Goal: Task Accomplishment & Management: Manage account settings

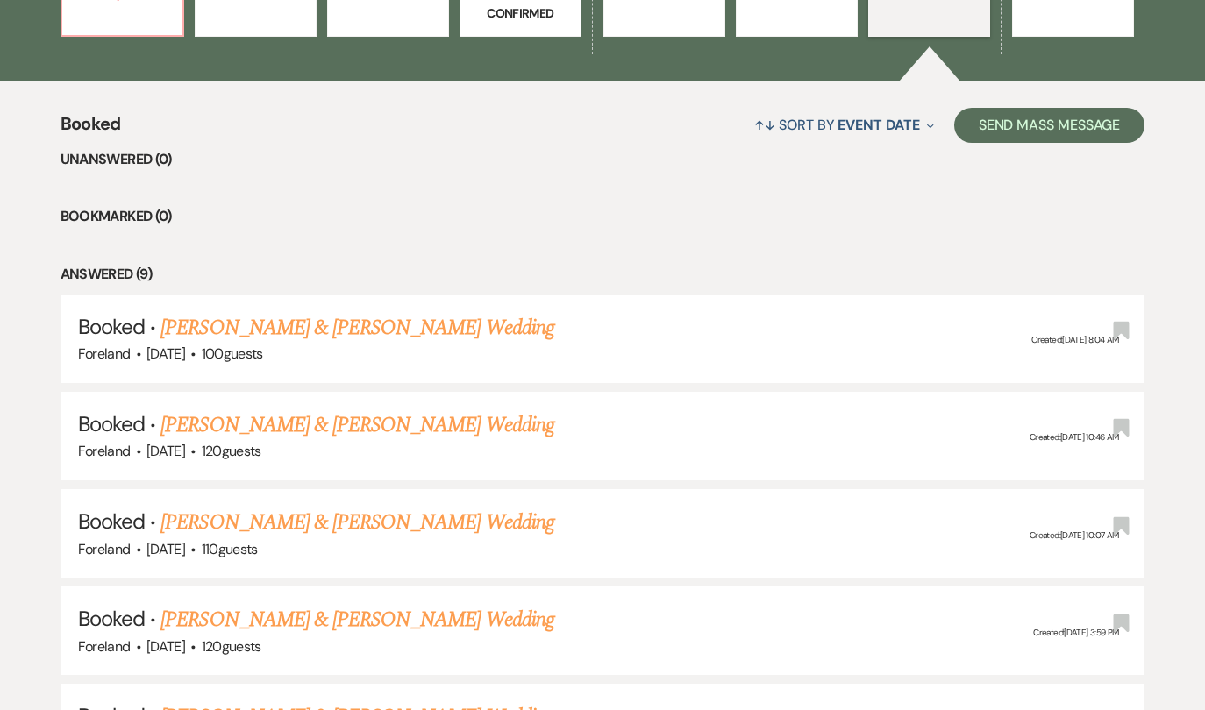
scroll to position [608, 0]
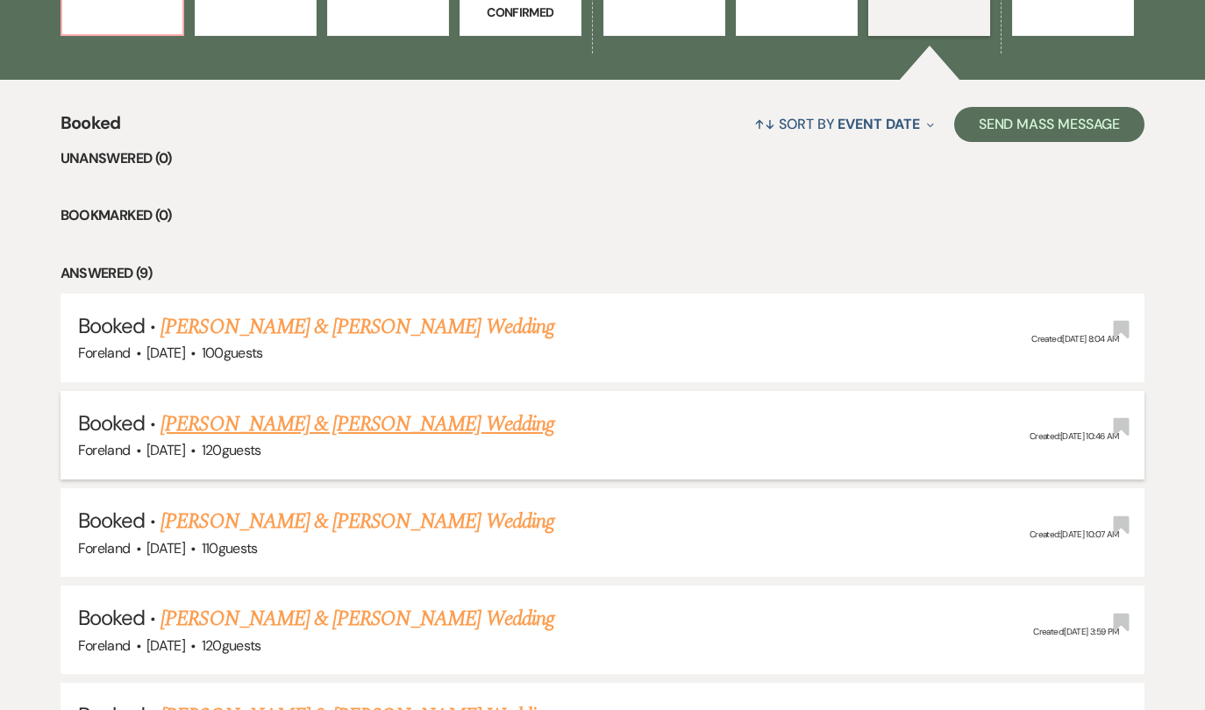
click at [330, 418] on link "[PERSON_NAME] & [PERSON_NAME] Wedding" at bounding box center [356, 425] width 393 height 32
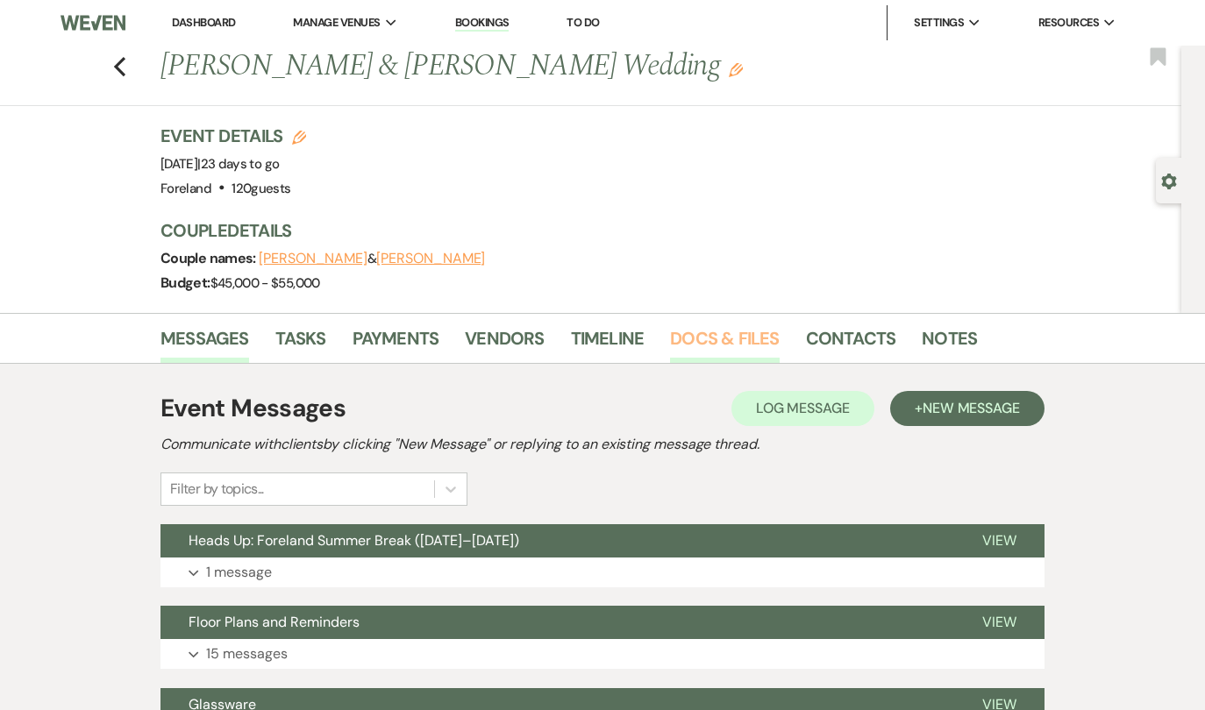
click at [724, 329] on link "Docs & Files" at bounding box center [724, 343] width 109 height 39
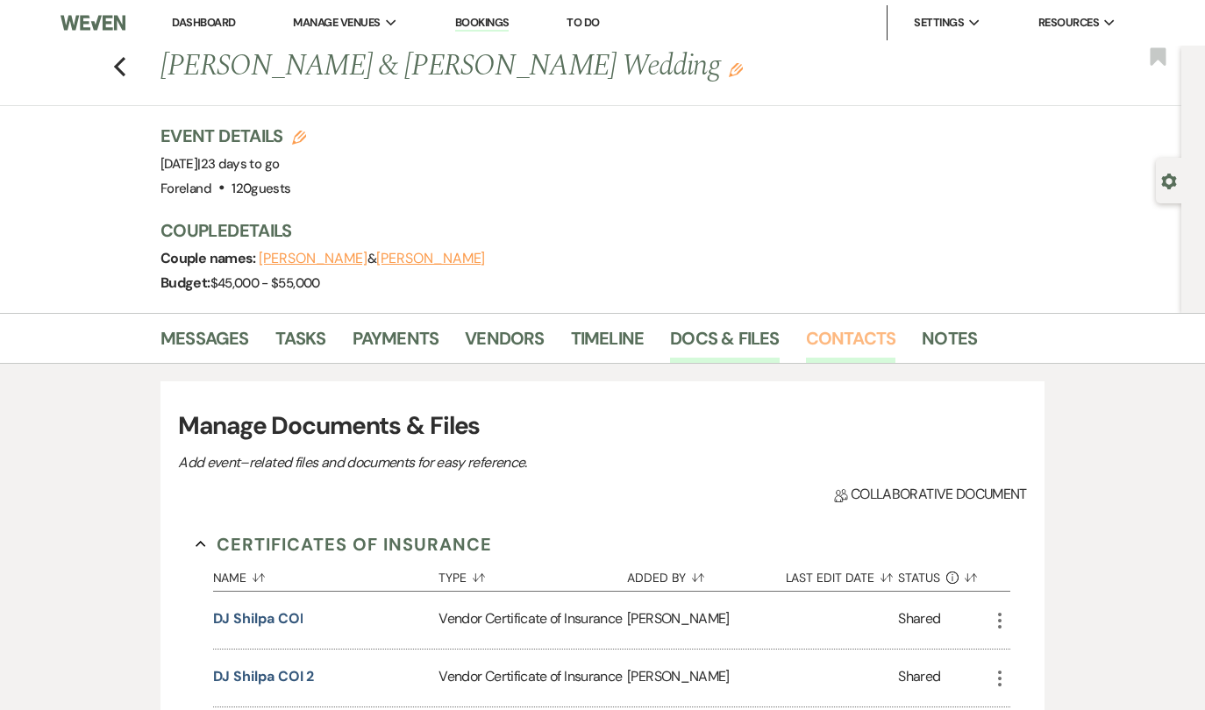
click at [879, 331] on link "Contacts" at bounding box center [851, 343] width 90 height 39
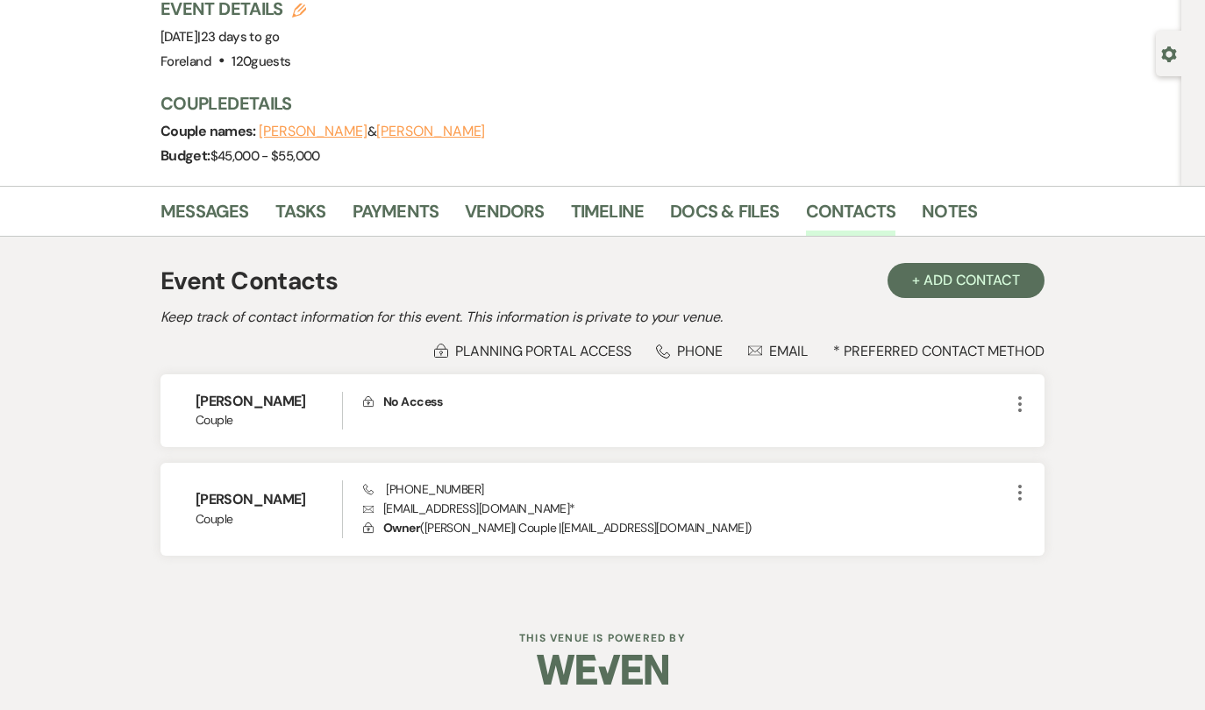
scroll to position [125, 0]
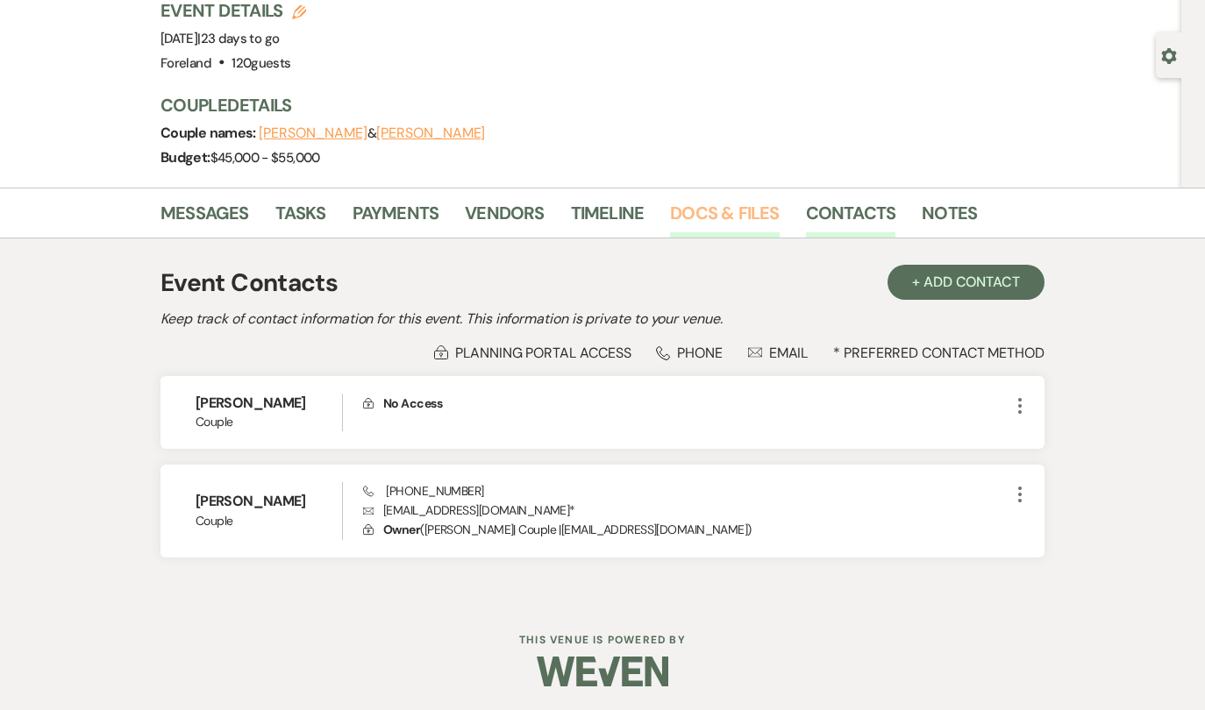
click at [714, 211] on link "Docs & Files" at bounding box center [724, 218] width 109 height 39
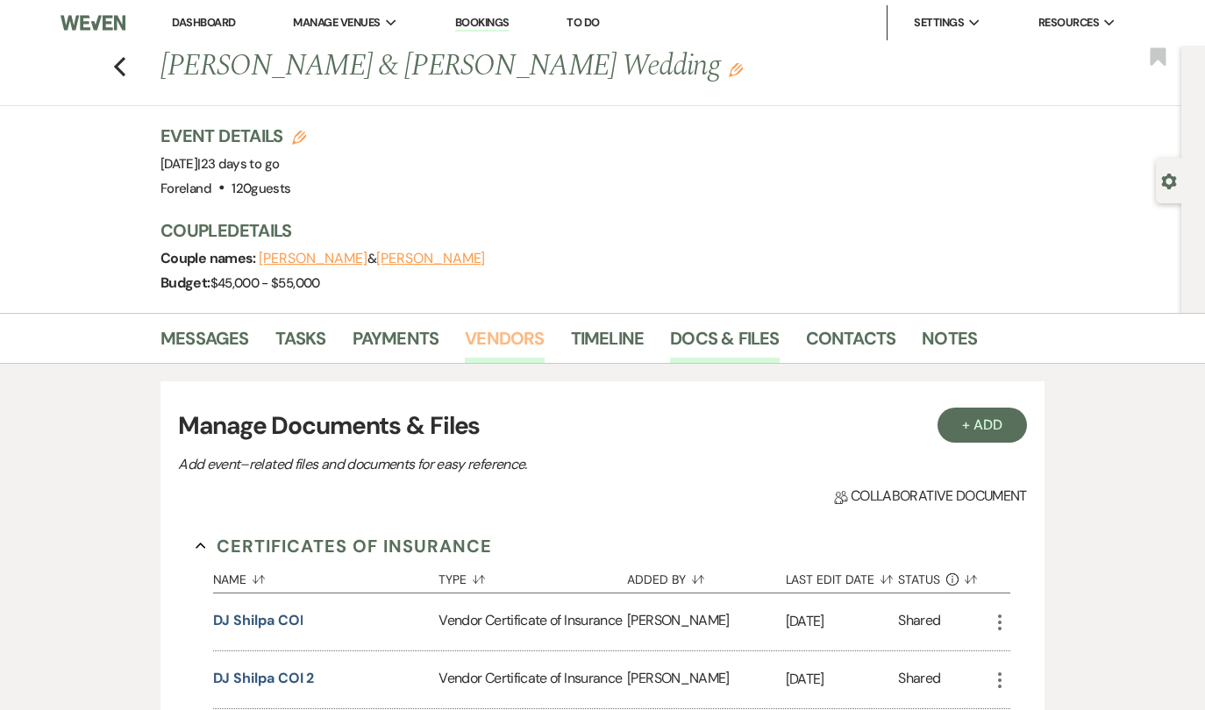
click at [504, 340] on link "Vendors" at bounding box center [504, 343] width 79 height 39
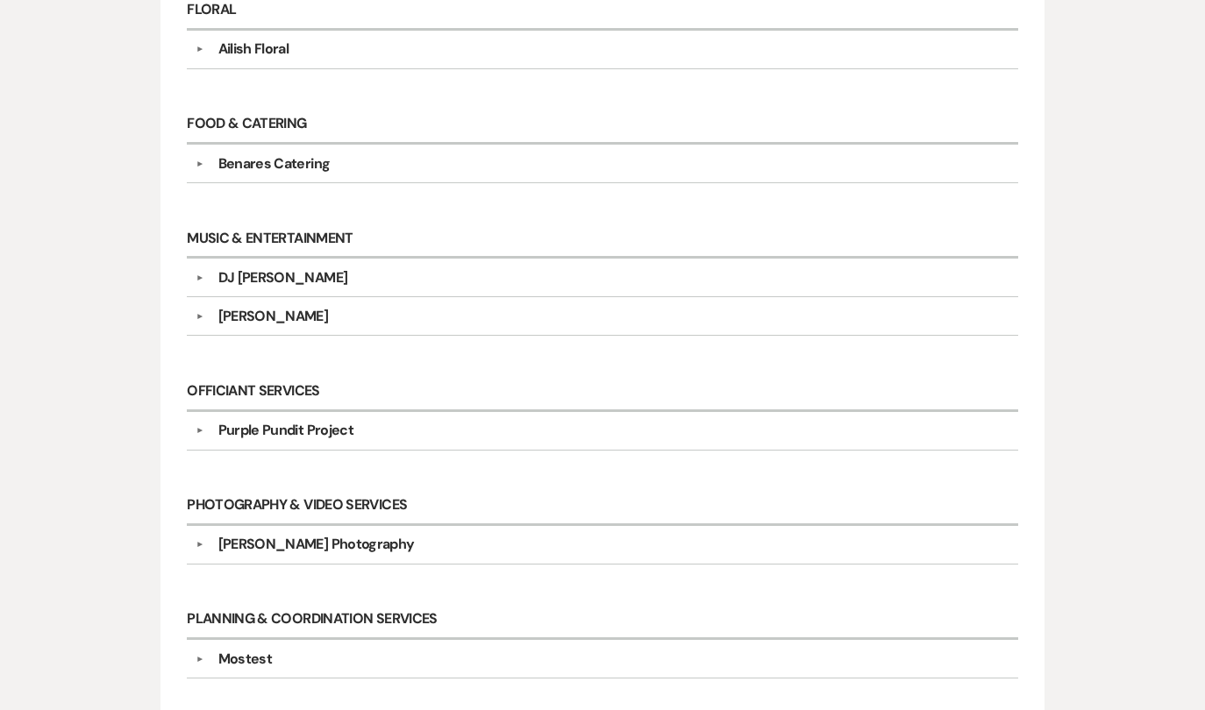
scroll to position [622, 0]
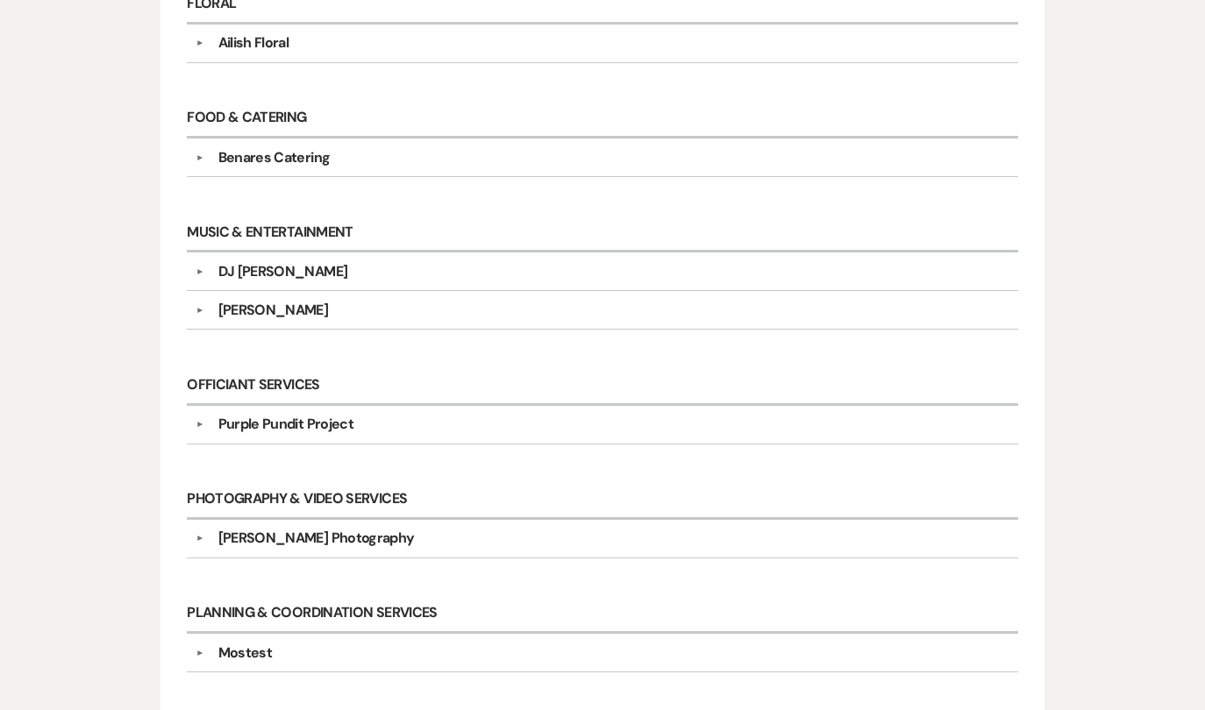
click at [249, 264] on div "DJ [PERSON_NAME]" at bounding box center [283, 271] width 130 height 21
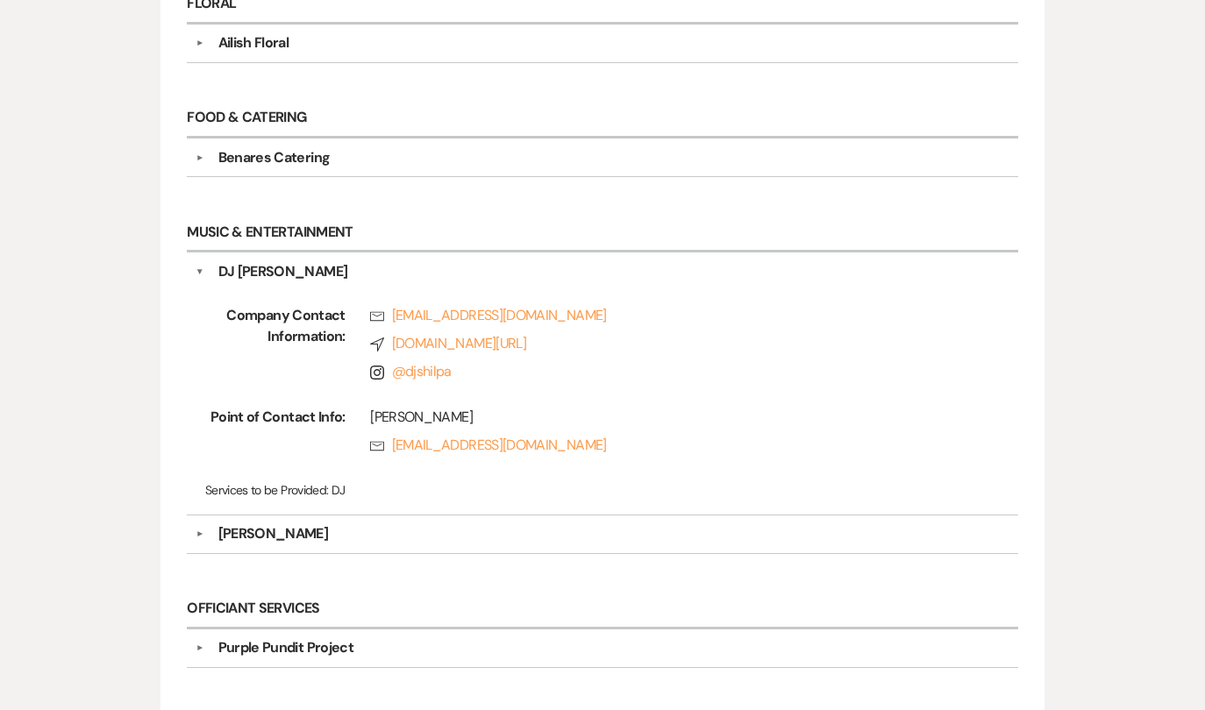
click at [430, 276] on div "DJ [PERSON_NAME]" at bounding box center [607, 271] width 806 height 21
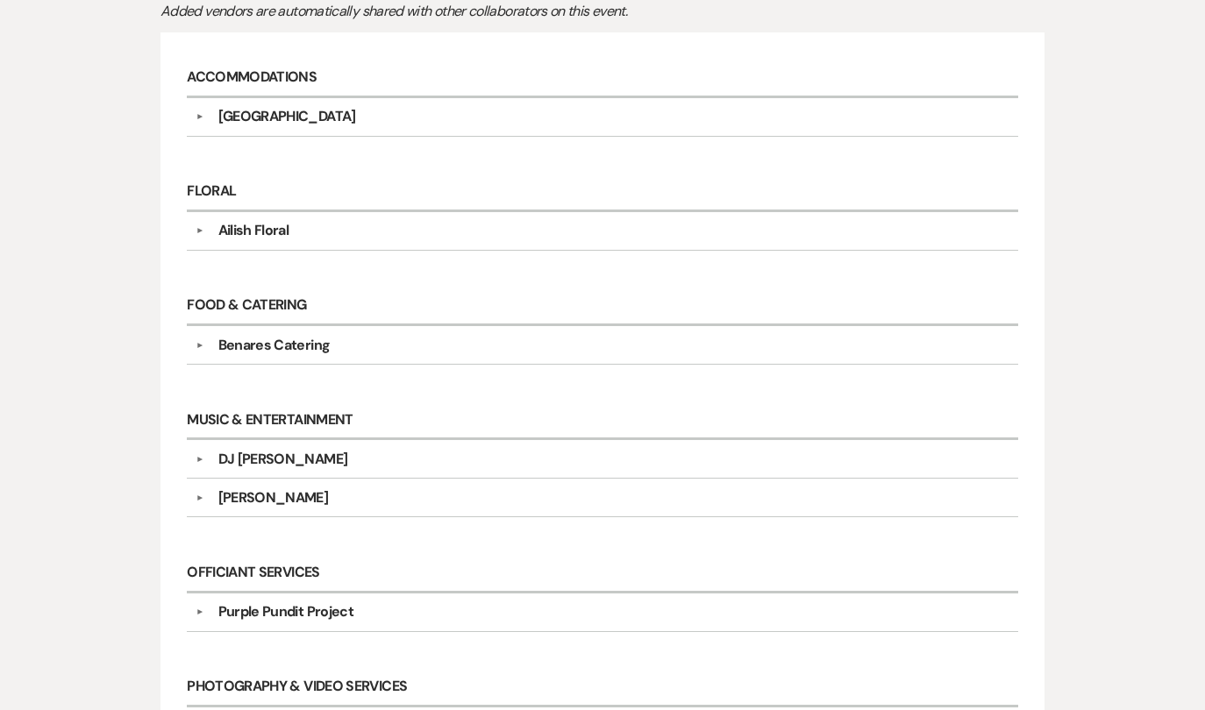
scroll to position [445, 0]
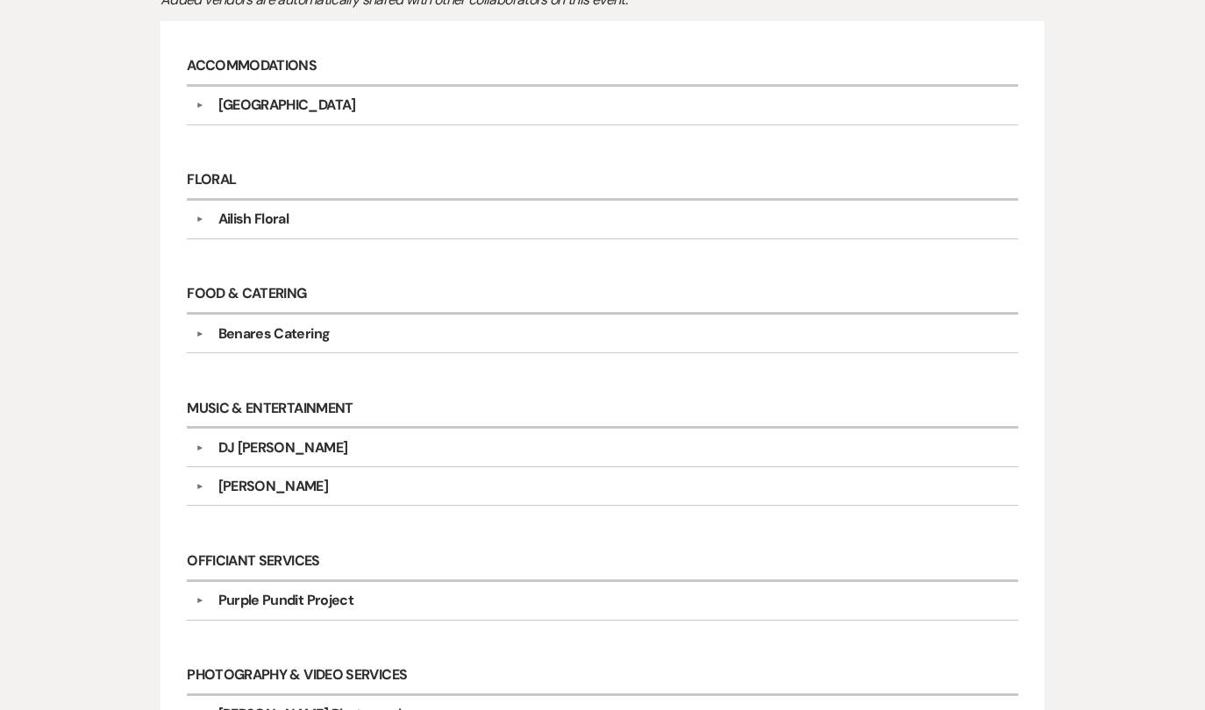
click at [260, 438] on div "DJ [PERSON_NAME]" at bounding box center [283, 448] width 130 height 21
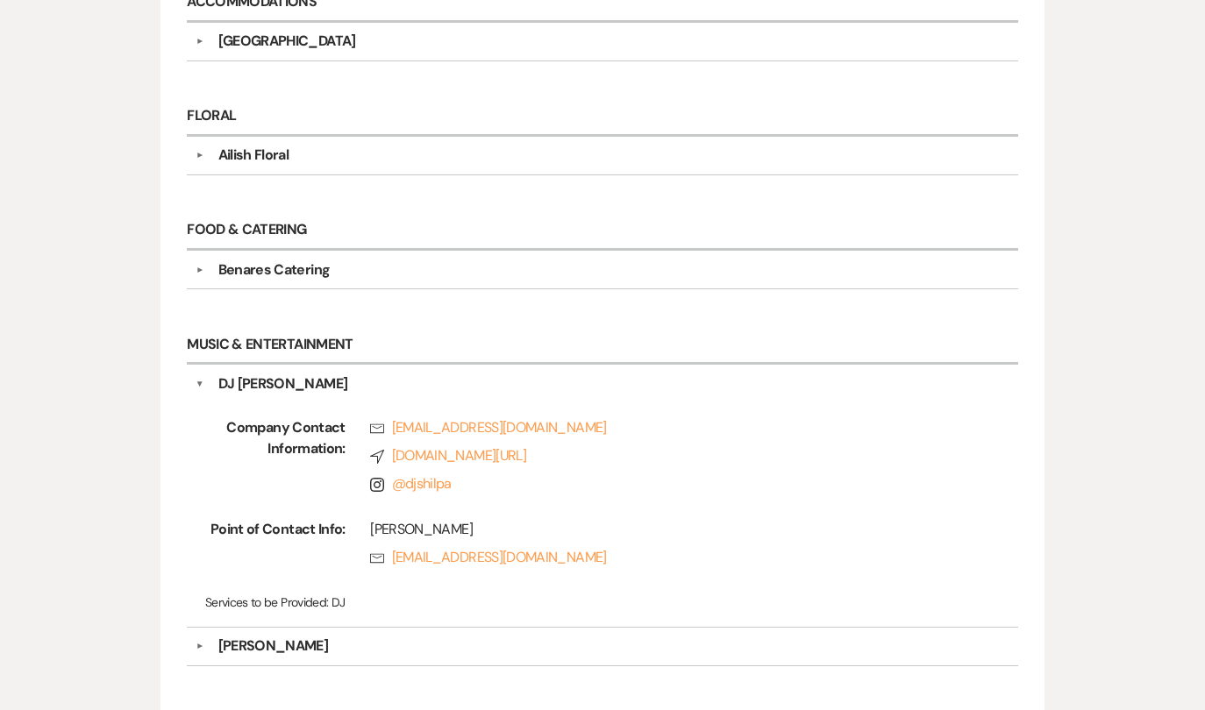
scroll to position [526, 0]
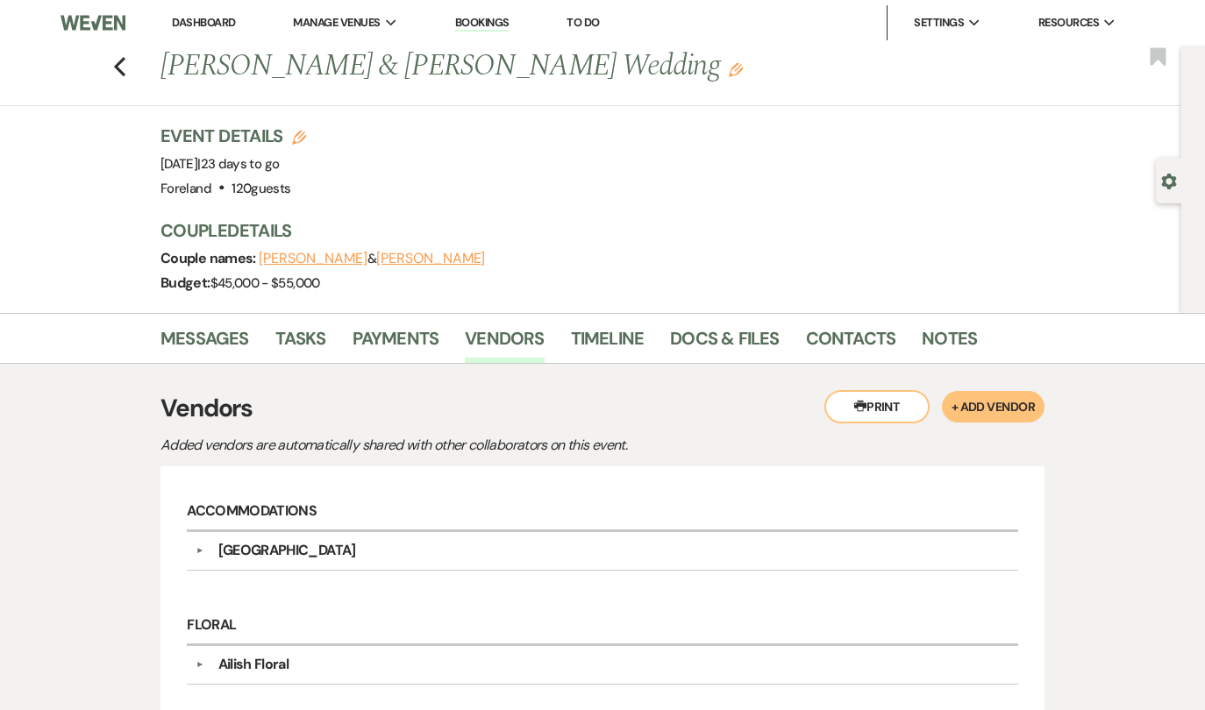
scroll to position [0, 0]
